Goal: Download file/media

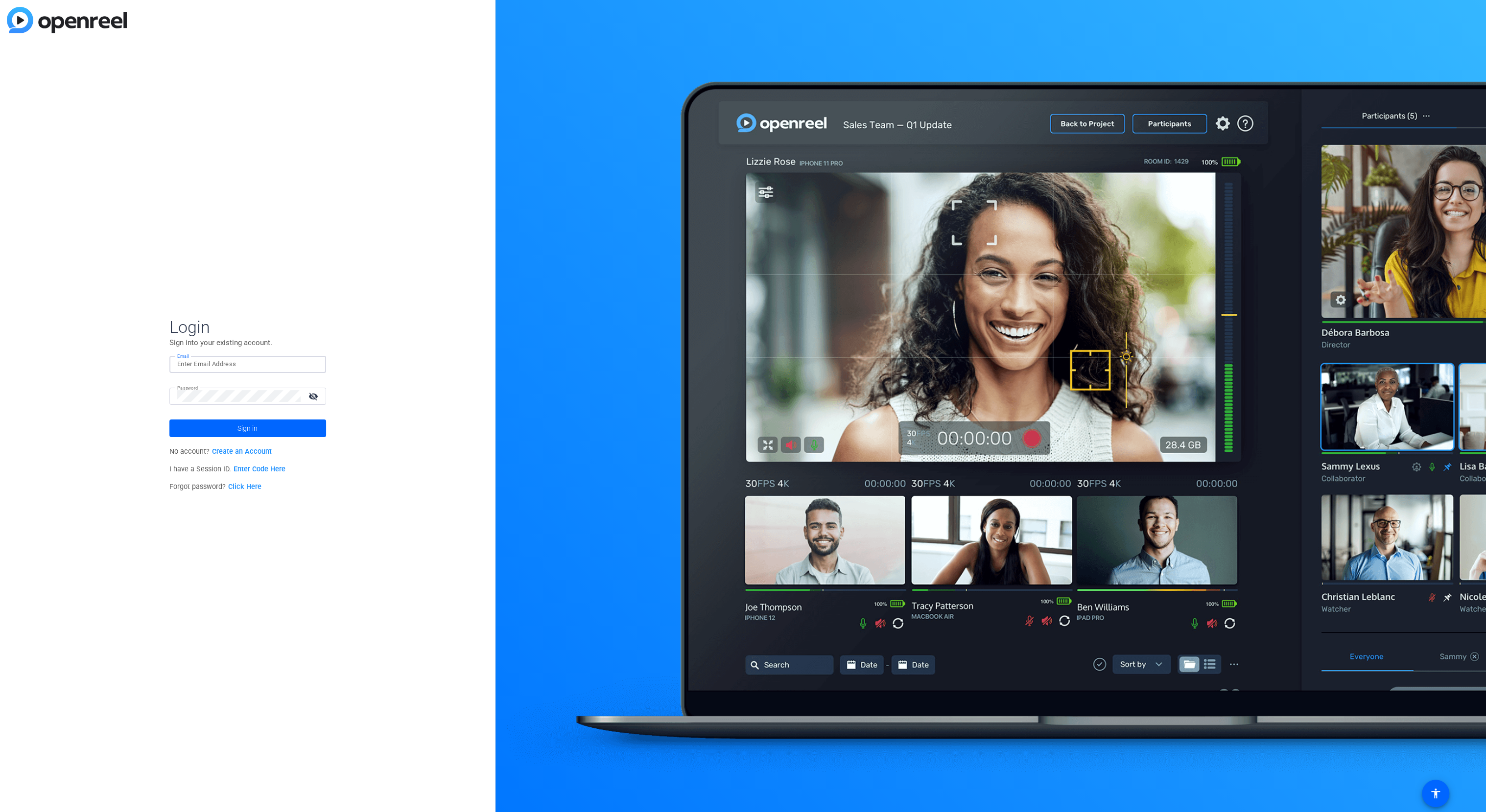
type input "[EMAIL_ADDRESS][DOMAIN_NAME]"
click at [254, 427] on span "Sign in" at bounding box center [248, 428] width 20 height 25
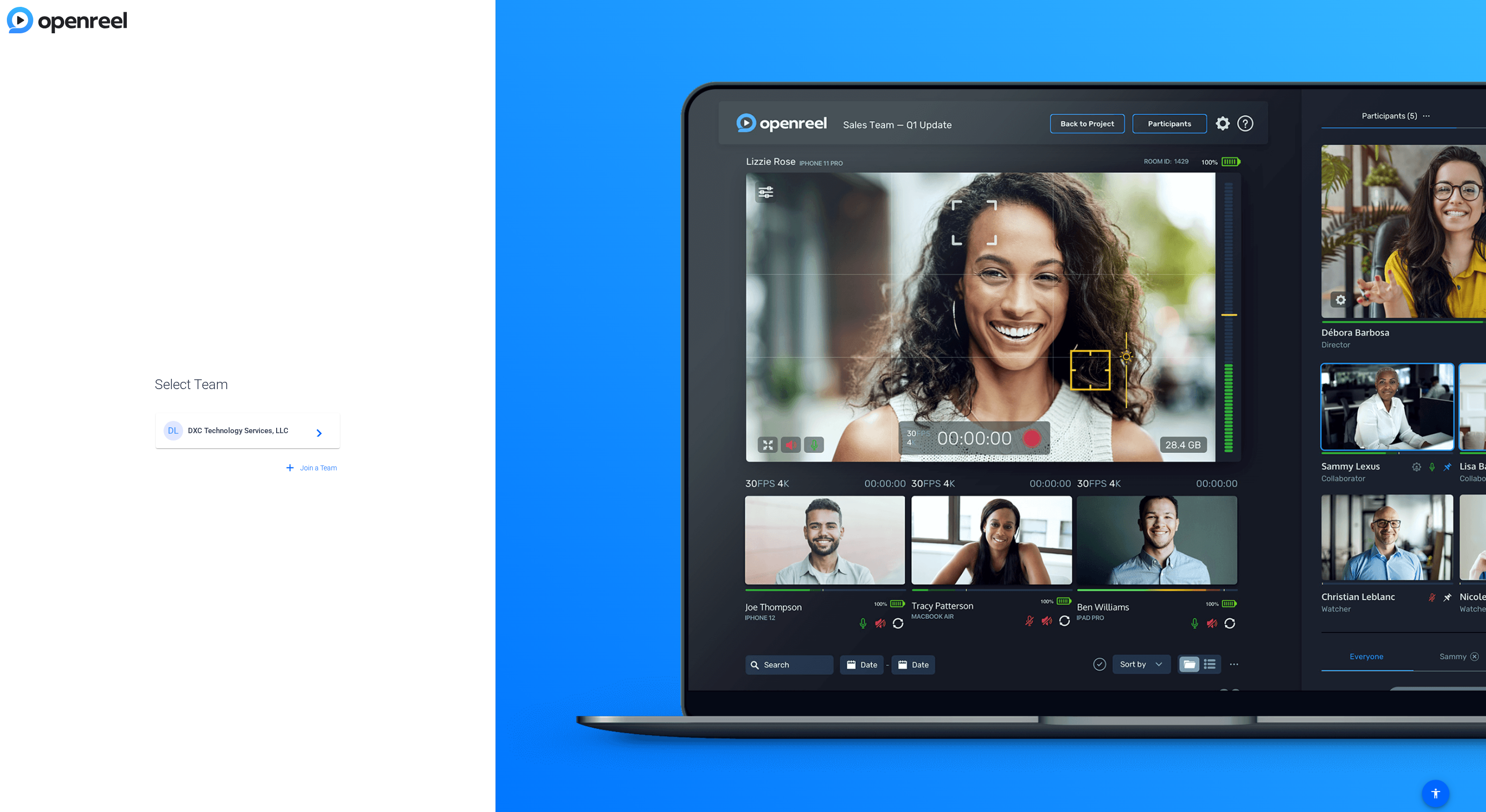
click at [256, 429] on span "DXC Technology Services, LLC" at bounding box center [249, 431] width 123 height 9
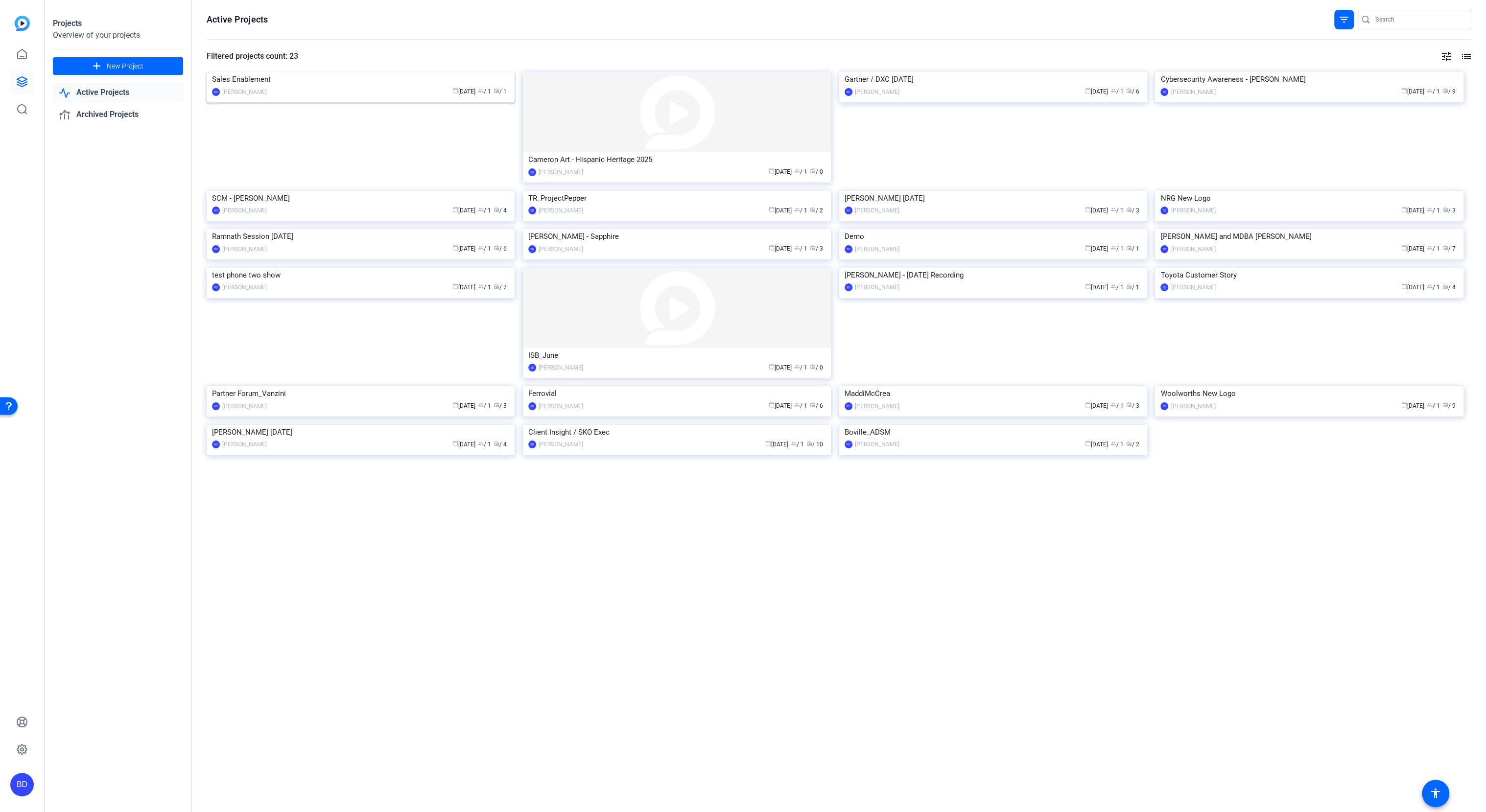
click at [365, 72] on img at bounding box center [361, 72] width 308 height 0
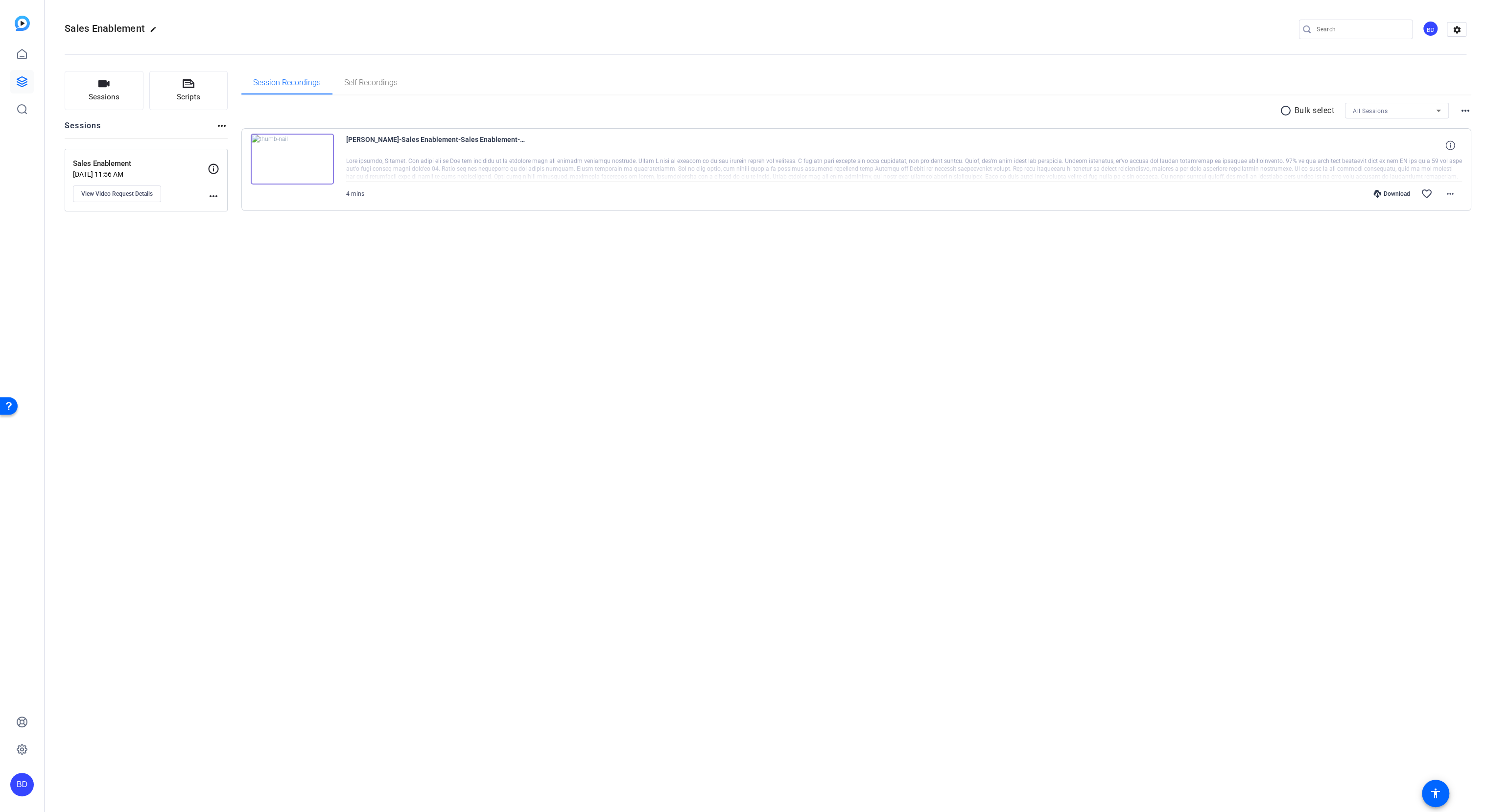
drag, startPoint x: 1382, startPoint y: 188, endPoint x: 1338, endPoint y: 191, distance: 44.1
click at [1381, 188] on div "Download favorite_border more_horiz" at bounding box center [1072, 193] width 782 height 23
click at [1389, 193] on div "Download" at bounding box center [1392, 194] width 47 height 8
click at [1451, 189] on mat-icon "more_horiz" at bounding box center [1451, 194] width 12 height 12
click at [1425, 239] on span "Download MP4" at bounding box center [1425, 238] width 59 height 12
